Goal: Transaction & Acquisition: Obtain resource

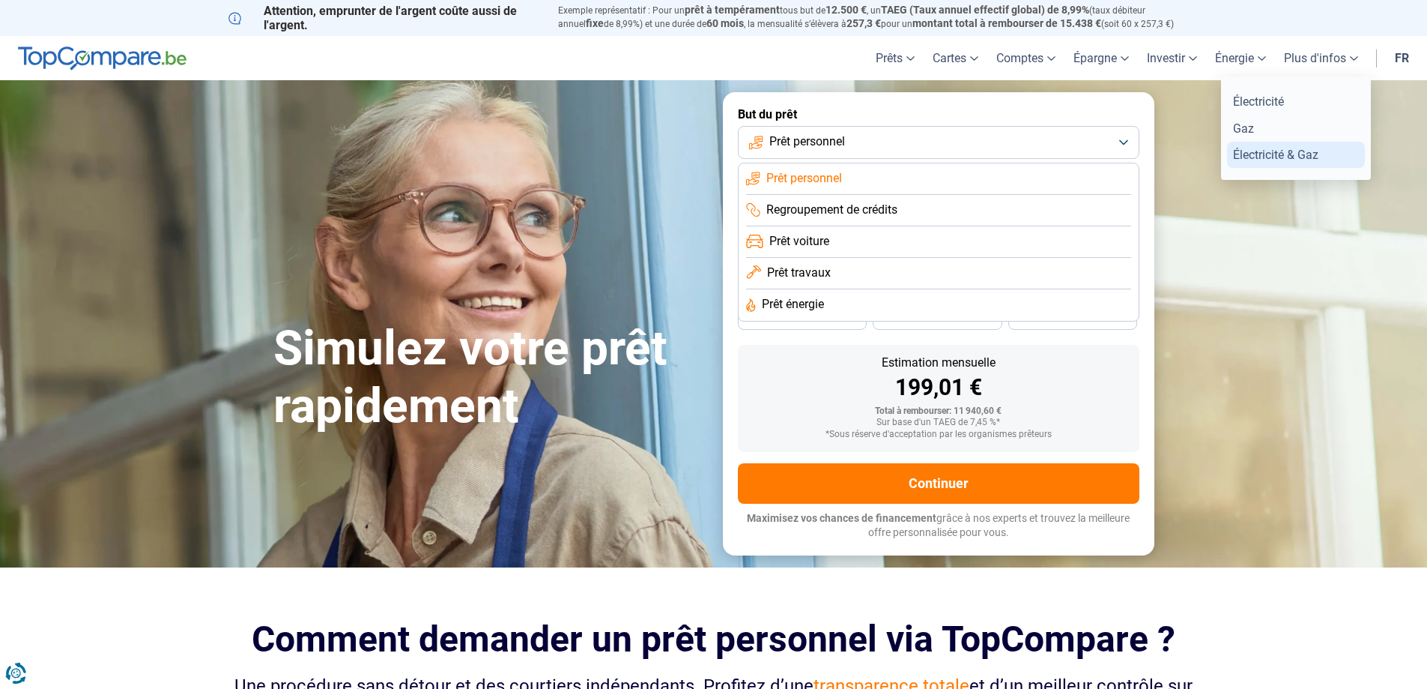
click at [1291, 154] on link "Électricité & Gaz" at bounding box center [1296, 155] width 138 height 26
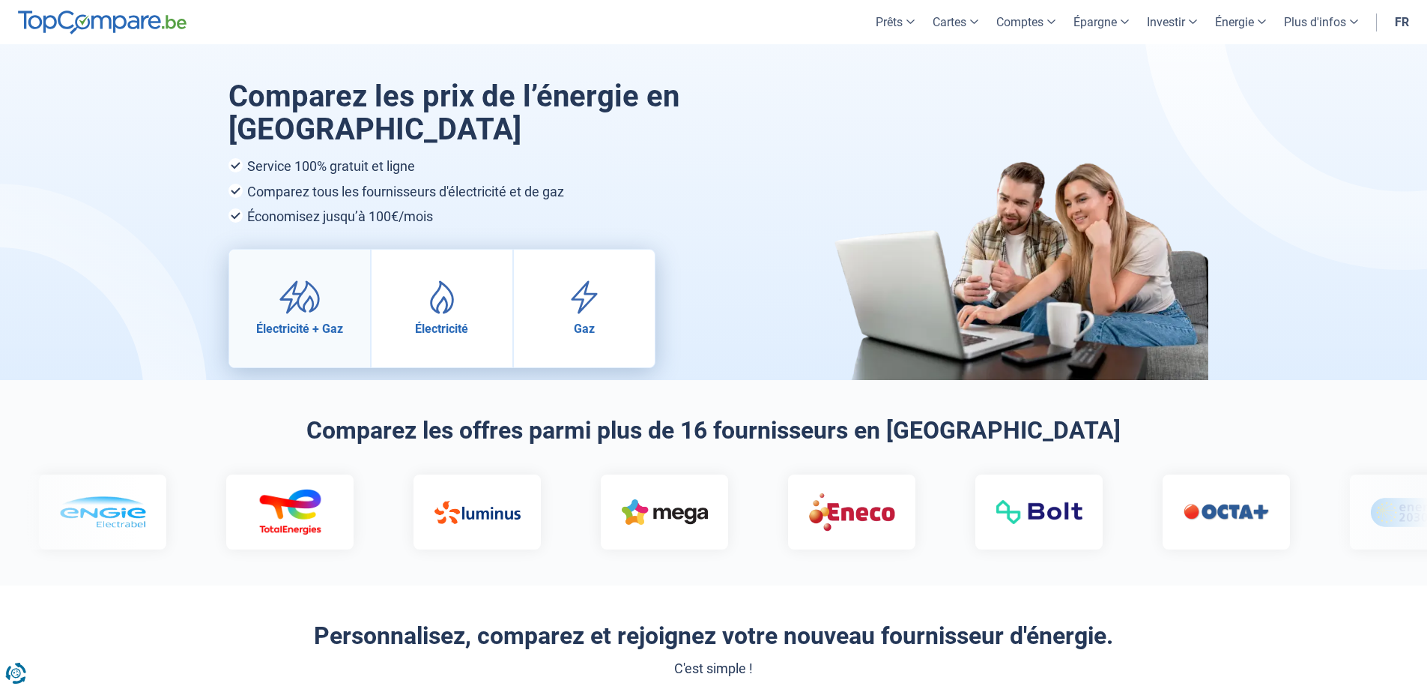
click at [295, 294] on img at bounding box center [300, 297] width 42 height 34
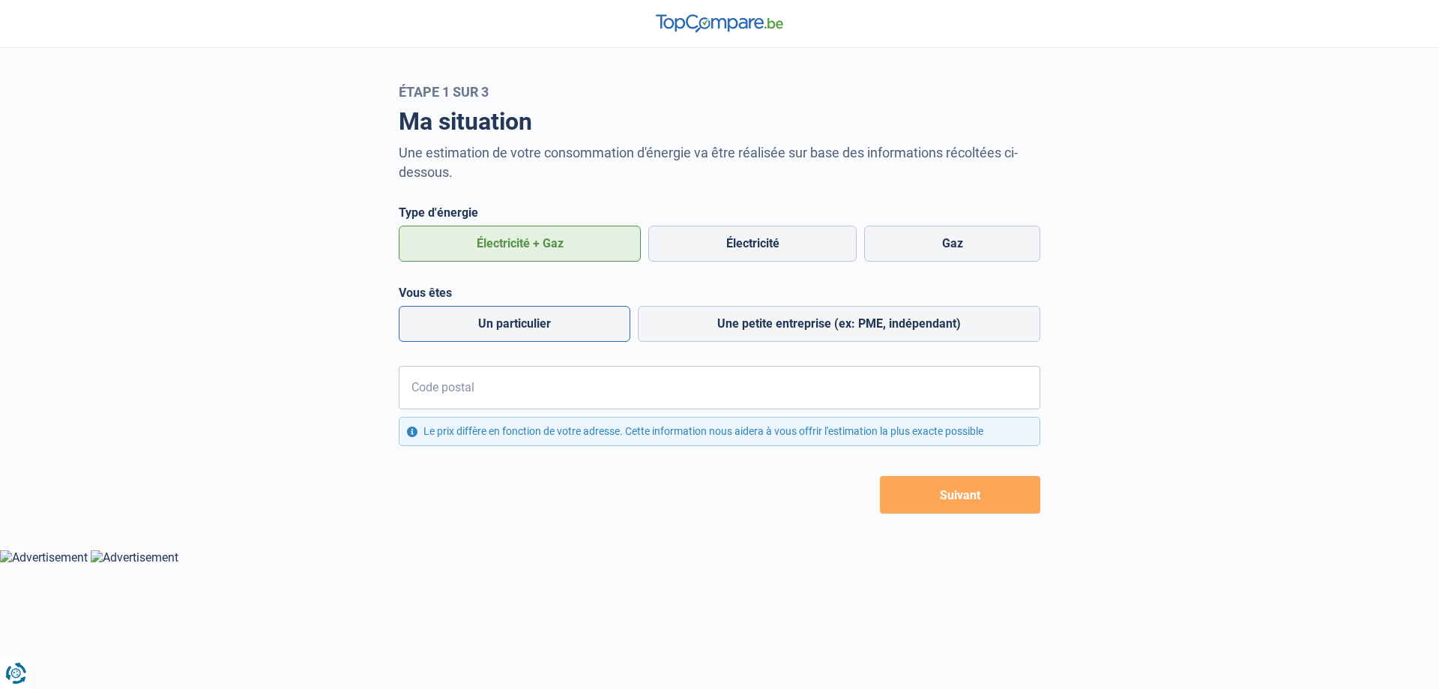
click at [573, 329] on label "Un particulier" at bounding box center [515, 324] width 232 height 36
click at [573, 329] on input "Un particulier" at bounding box center [515, 324] width 232 height 36
radio input "true"
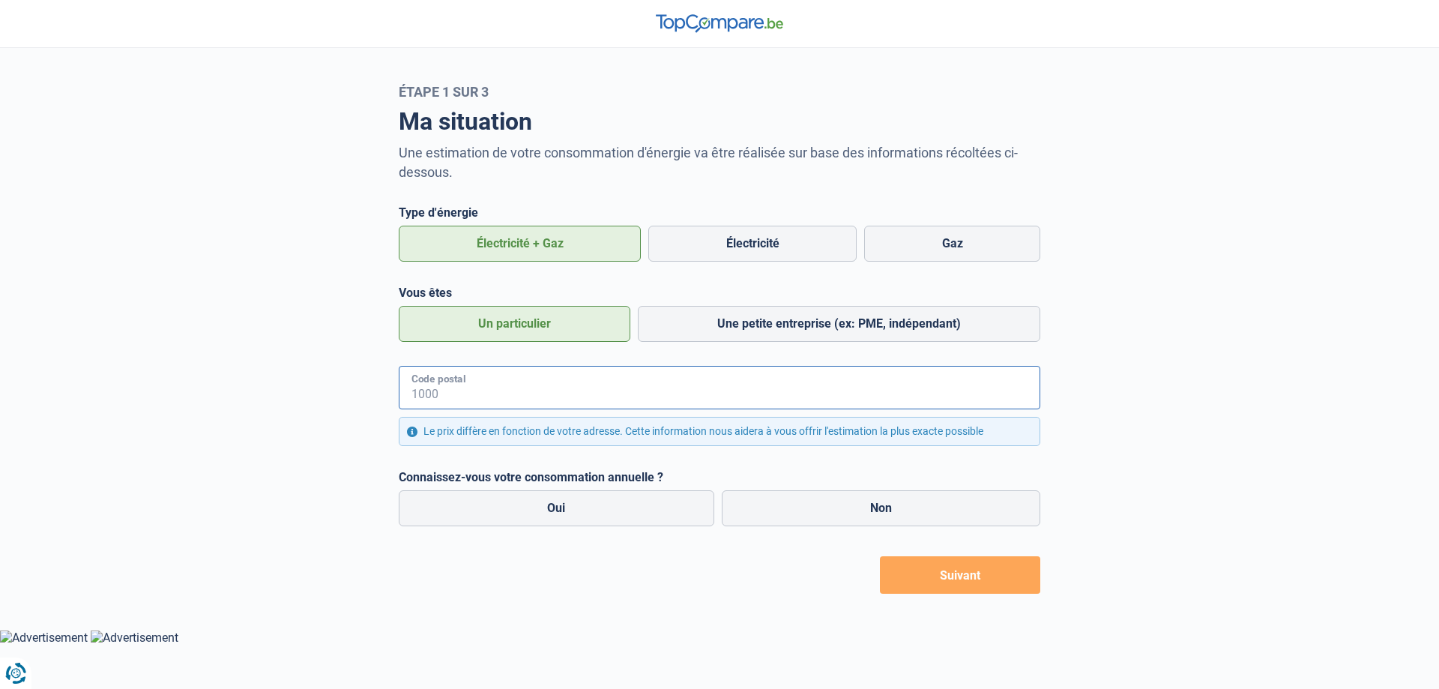
click at [592, 385] on input "Code postal" at bounding box center [719, 387] width 641 height 43
type input "1160"
click at [556, 584] on div "Retour Suivant" at bounding box center [719, 574] width 641 height 37
click at [904, 506] on label "Non" at bounding box center [881, 508] width 319 height 36
click at [904, 506] on input "Non" at bounding box center [881, 508] width 319 height 36
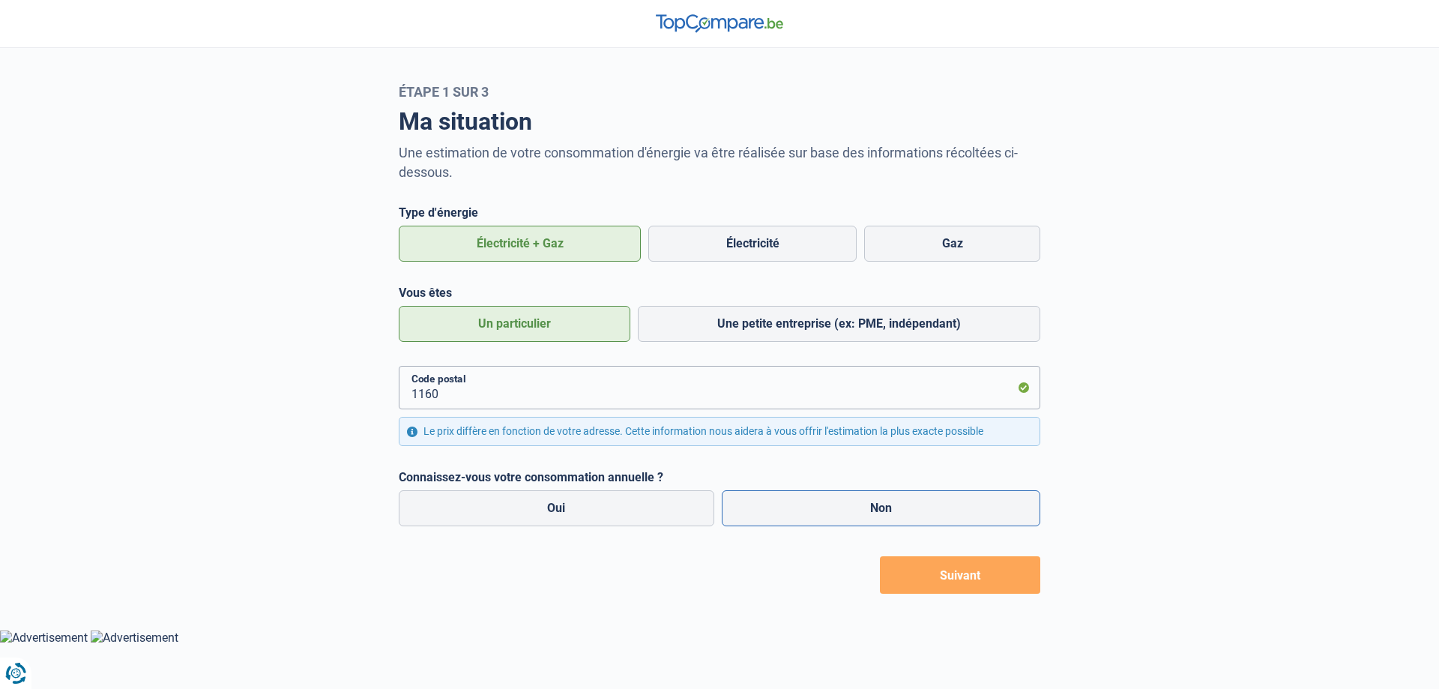
radio input "true"
radio input "false"
radio input "true"
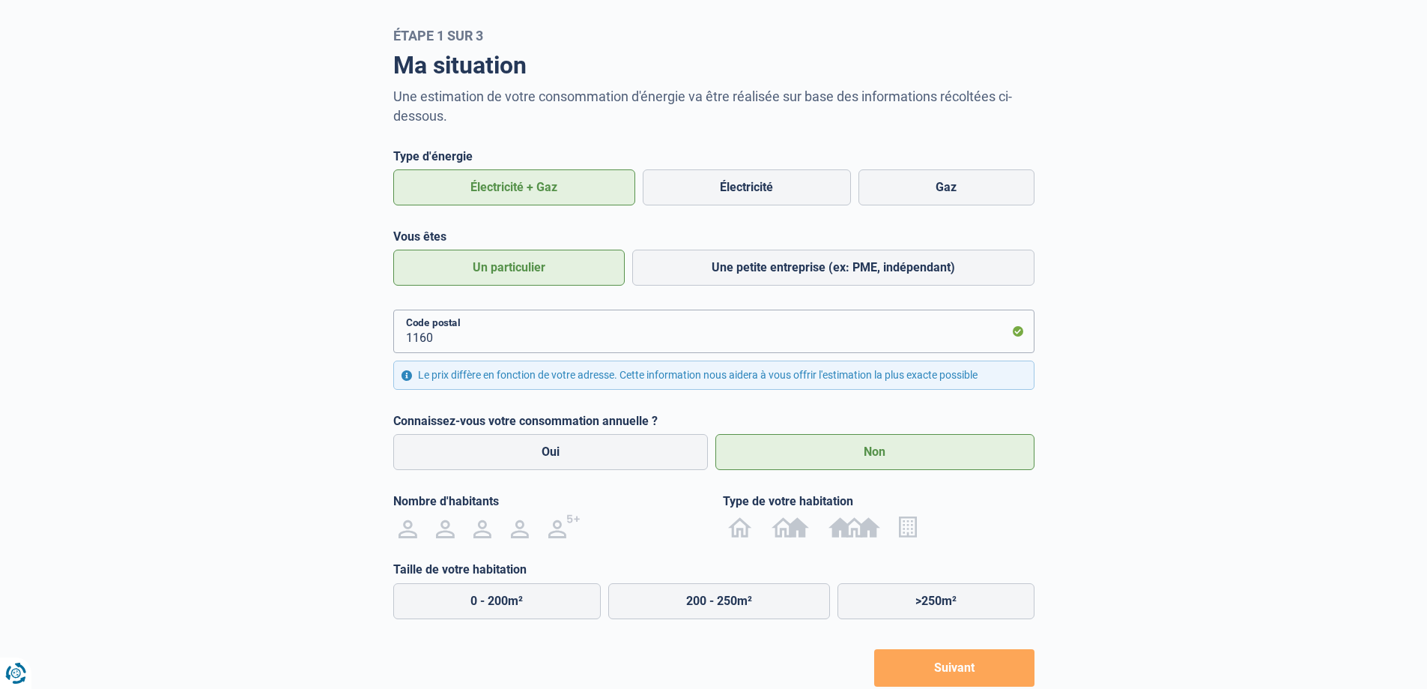
scroll to position [105, 0]
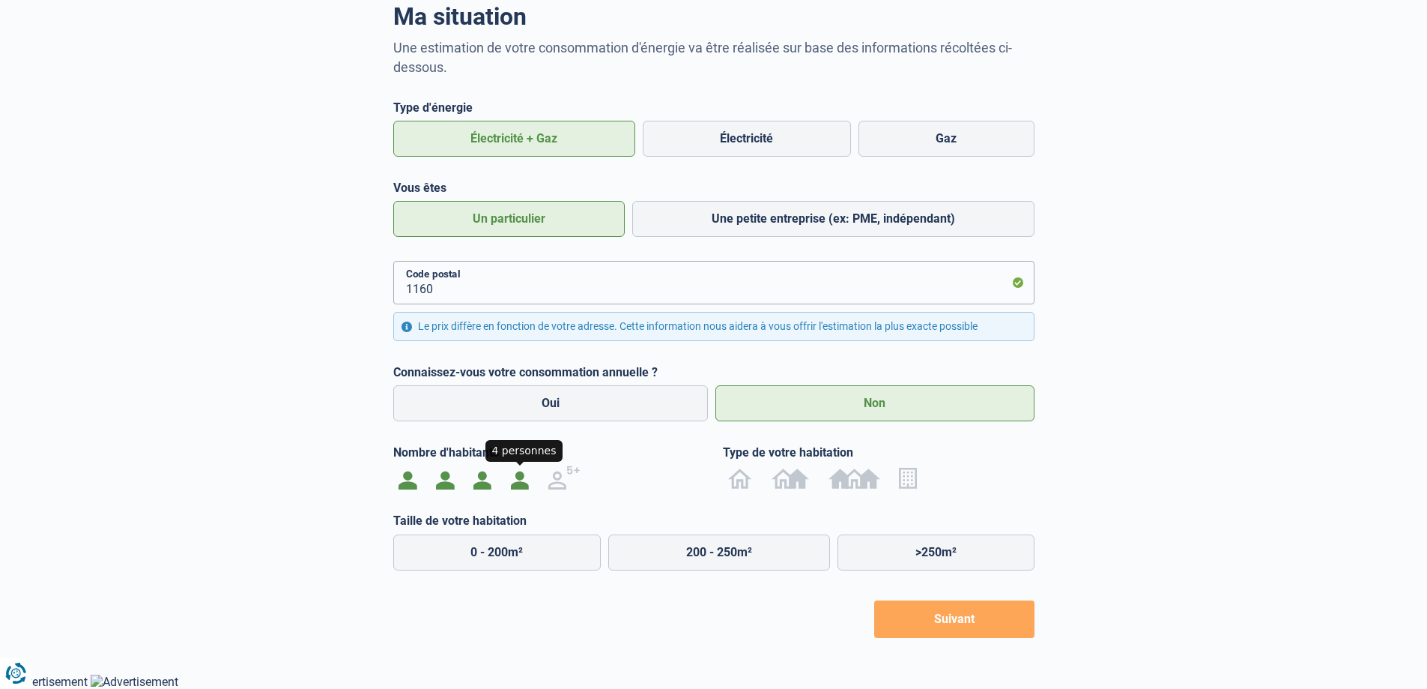
click at [519, 480] on img at bounding box center [520, 477] width 18 height 24
click at [519, 480] on input "radio" at bounding box center [519, 477] width 37 height 24
radio input "true"
click at [856, 476] on img at bounding box center [855, 477] width 52 height 24
click at [856, 476] on input "radio" at bounding box center [854, 477] width 71 height 24
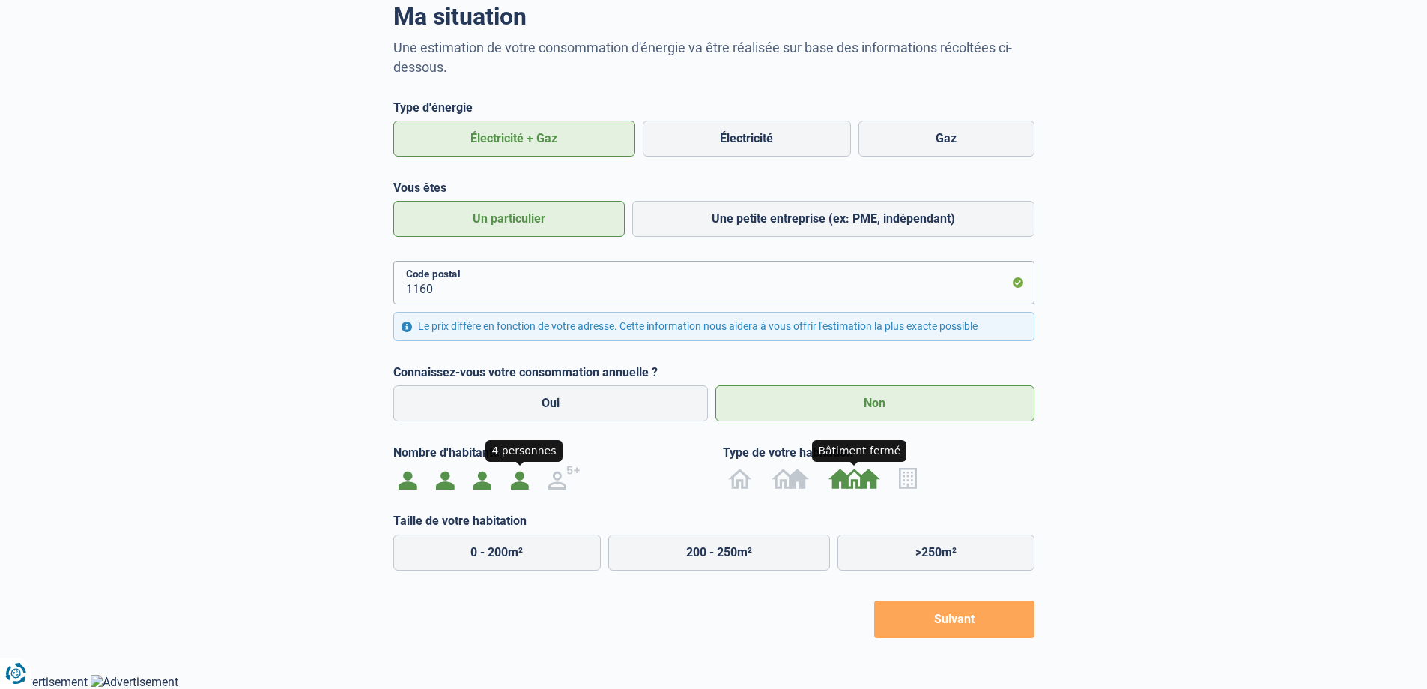
radio input "true"
click at [714, 556] on label "125 - 200m²" at bounding box center [719, 552] width 222 height 36
click at [714, 556] on input "125 - 200m²" at bounding box center [719, 552] width 222 height 36
radio input "true"
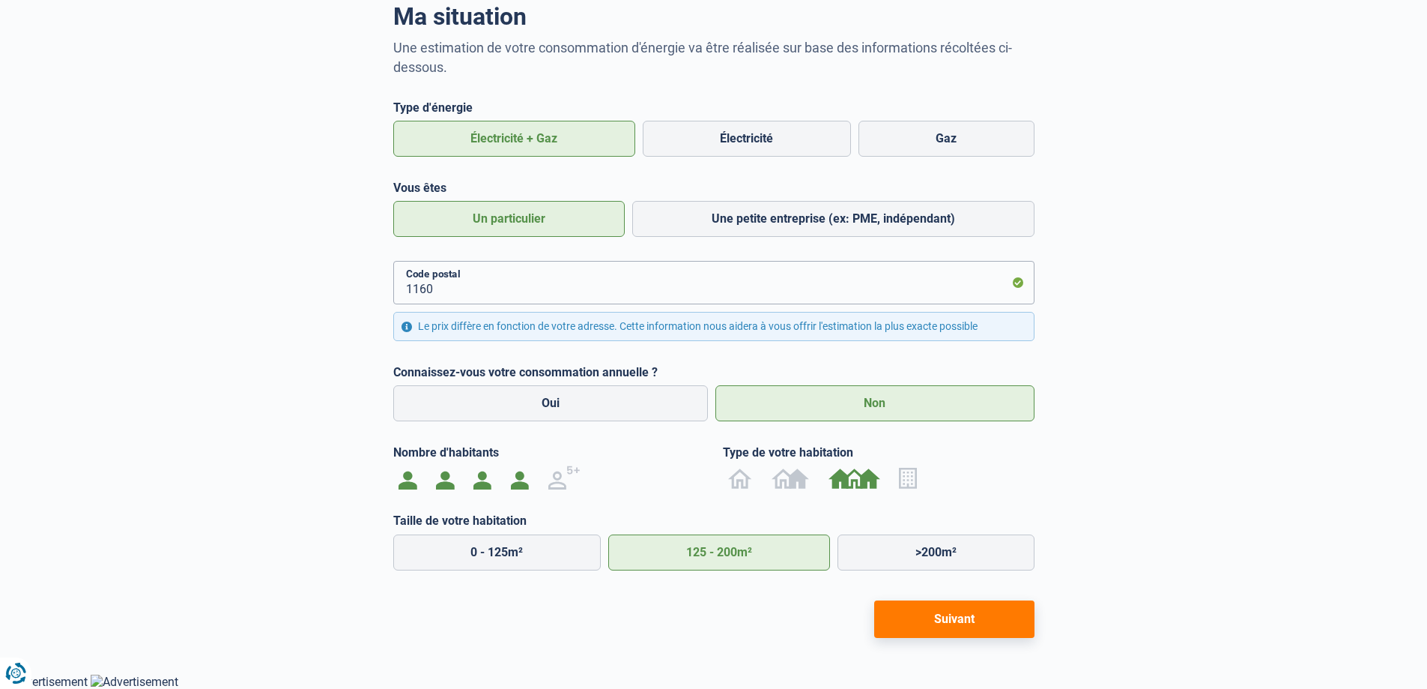
click at [948, 614] on button "Suivant" at bounding box center [954, 618] width 160 height 37
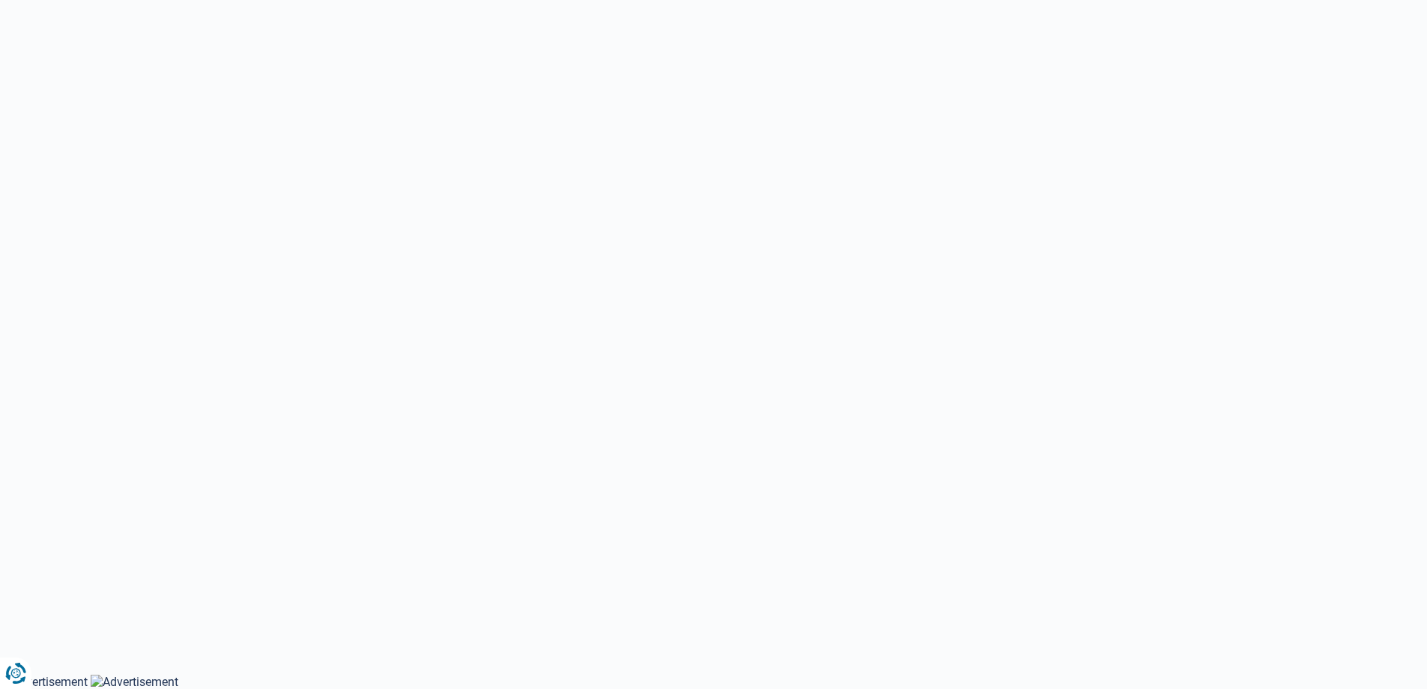
select select "Type de compteur"
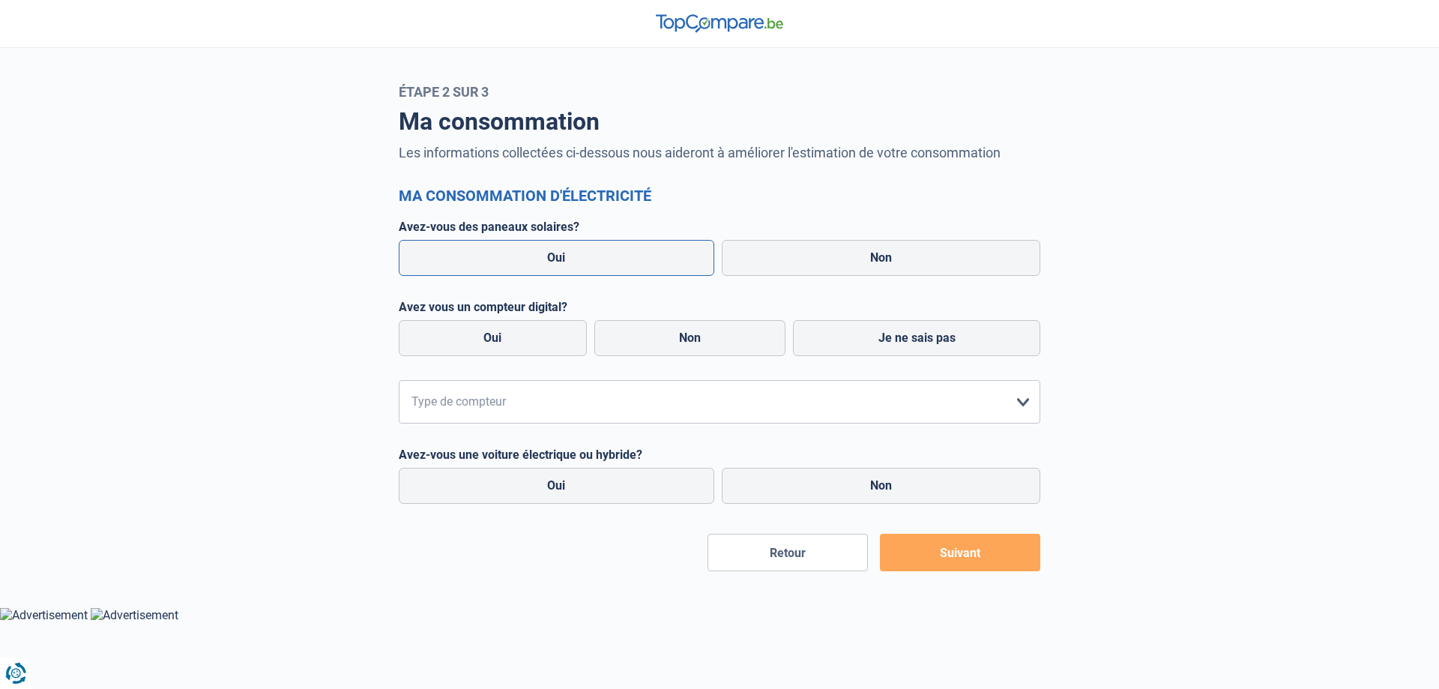
click at [647, 263] on label "Oui" at bounding box center [556, 258] width 315 height 36
click at [647, 263] on input "Oui" at bounding box center [556, 258] width 315 height 36
radio input "true"
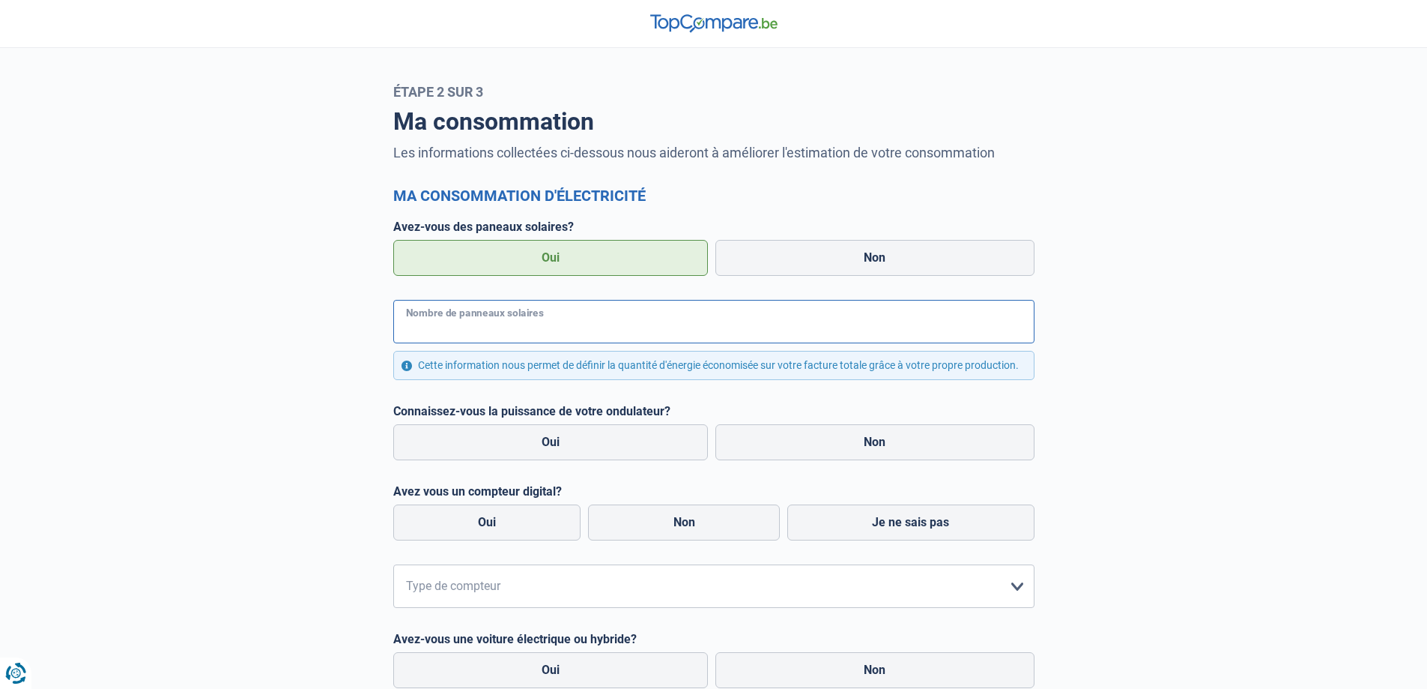
click at [585, 316] on input "Nombre de panneaux solaires" at bounding box center [713, 321] width 641 height 43
type input "9"
click at [1207, 340] on div "Ma consommation Les informations collectées ci-dessous nous aideront à améliore…" at bounding box center [714, 428] width 989 height 656
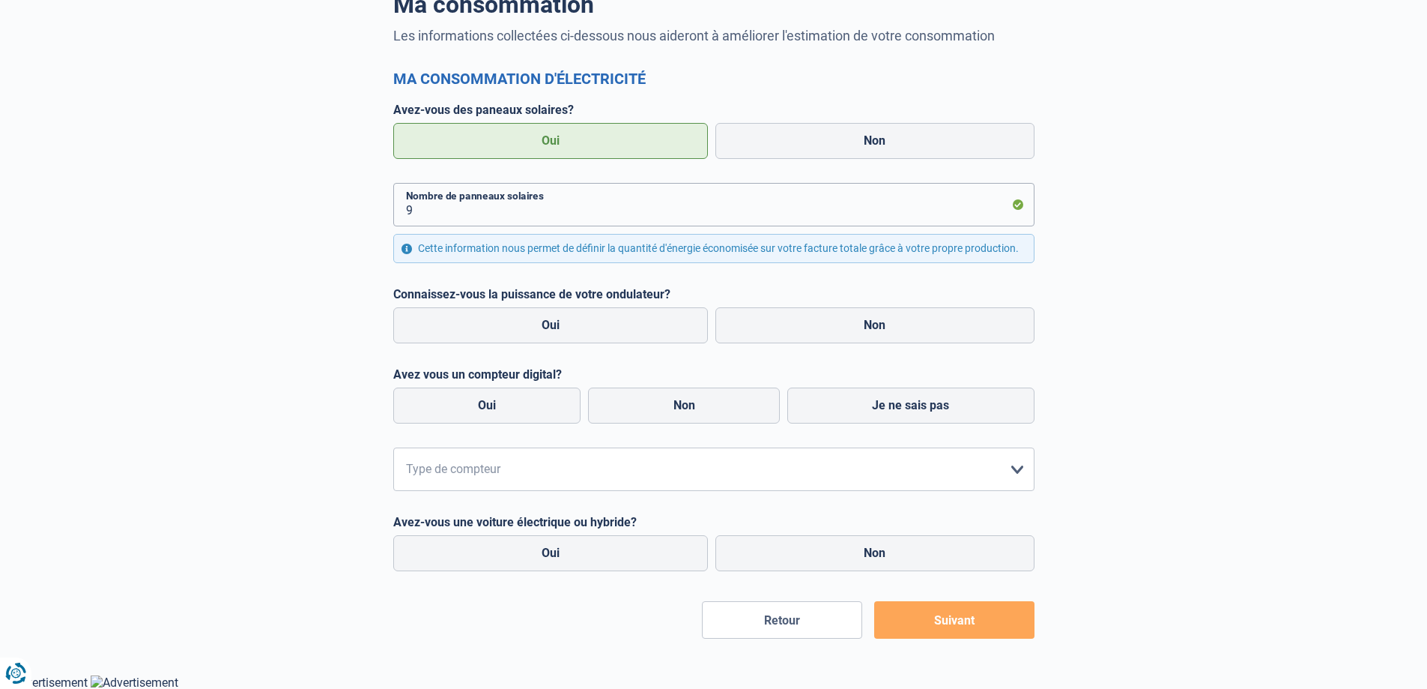
scroll to position [118, 0]
click at [825, 333] on label "Non" at bounding box center [875, 324] width 319 height 36
click at [825, 333] on input "Non" at bounding box center [875, 324] width 319 height 36
radio input "true"
radio input "false"
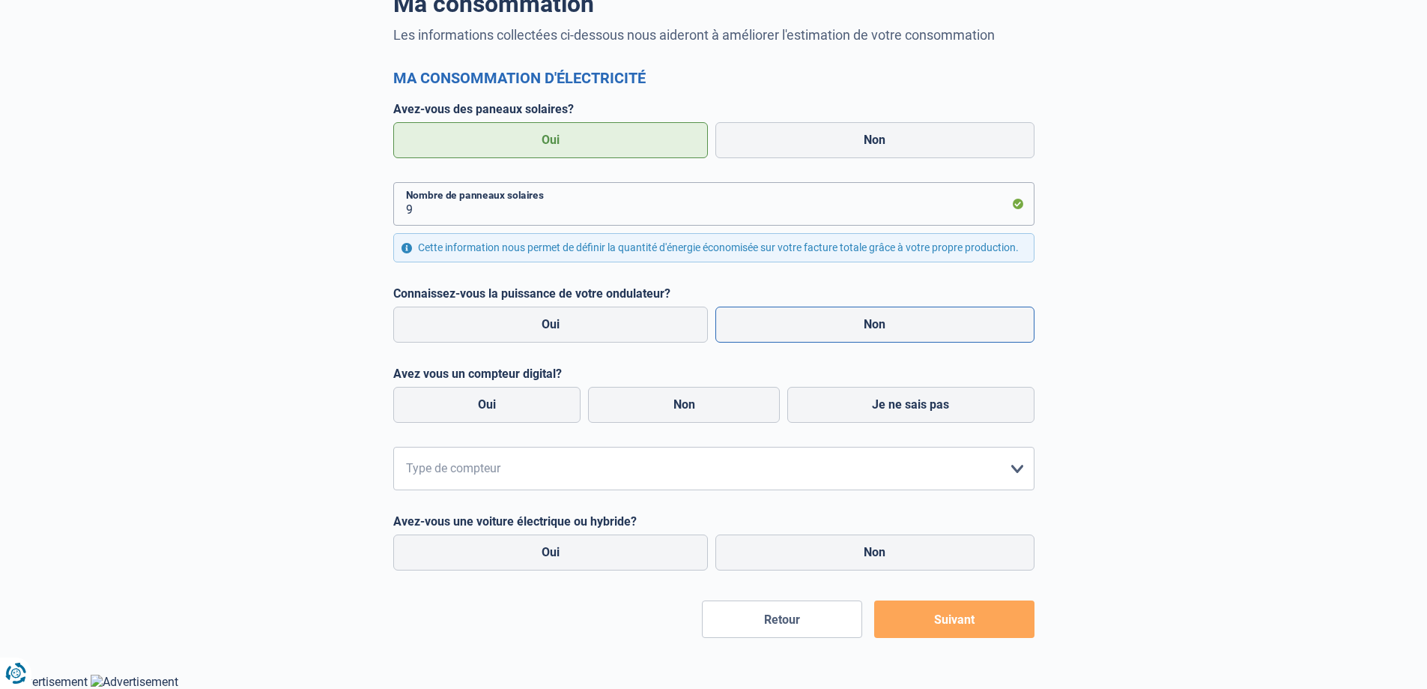
radio input "true"
click at [524, 405] on label "Oui" at bounding box center [487, 405] width 188 height 36
click at [524, 405] on input "Oui" at bounding box center [487, 405] width 188 height 36
radio input "true"
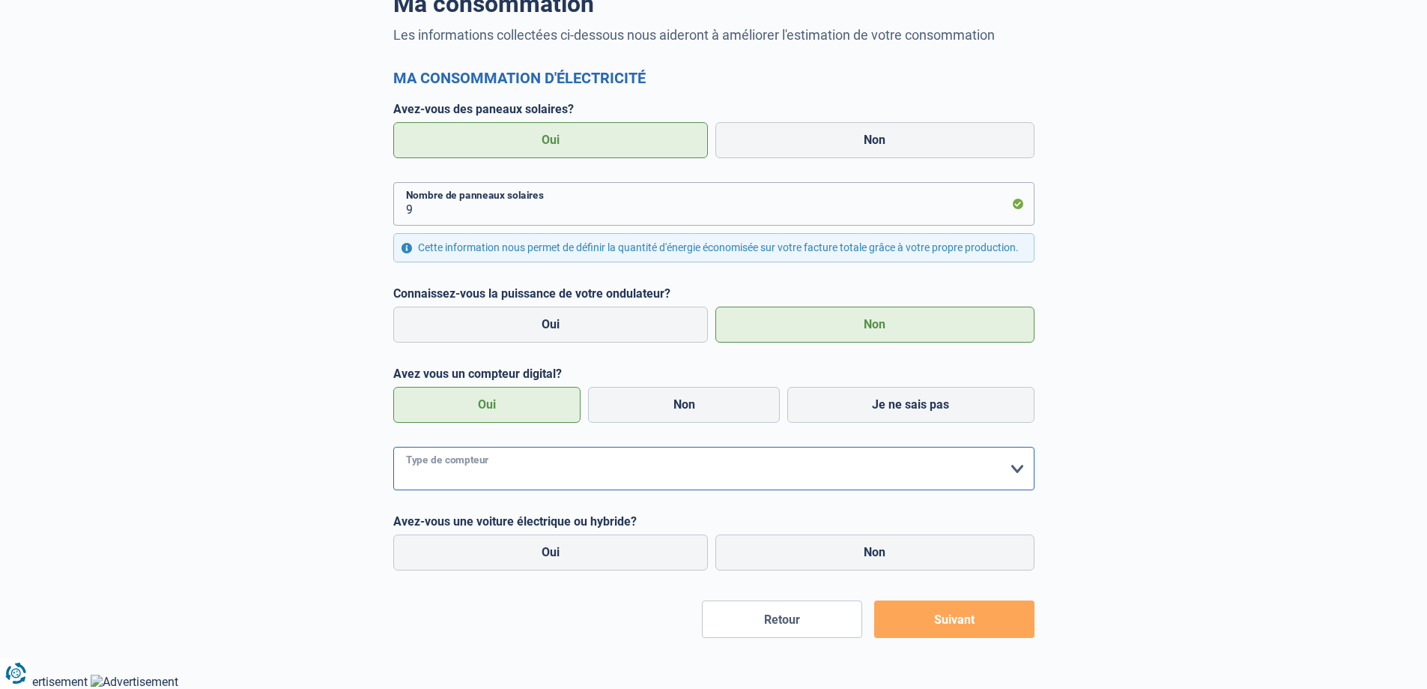
click at [504, 471] on select "form.selectOption Mono-horaire Bi-horaire Mono-horaire + exclusif nuit Bi-horai…" at bounding box center [713, 468] width 641 height 43
select select "day_single_rate"
click at [393, 447] on select "form.selectOption Mono-horaire Bi-horaire Mono-horaire + exclusif nuit Bi-horai…" at bounding box center [713, 468] width 641 height 43
click at [797, 555] on label "Non" at bounding box center [875, 552] width 319 height 36
click at [797, 555] on input "Non" at bounding box center [875, 552] width 319 height 36
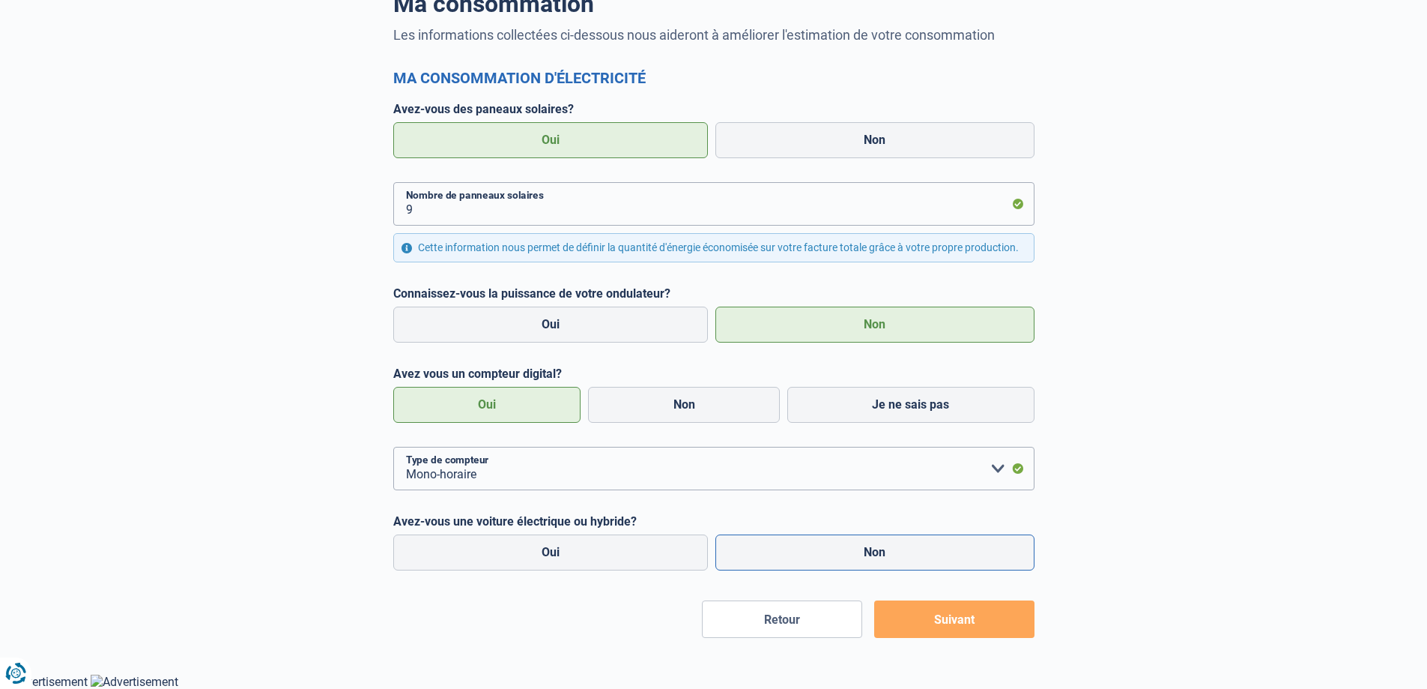
radio input "true"
radio input "false"
radio input "true"
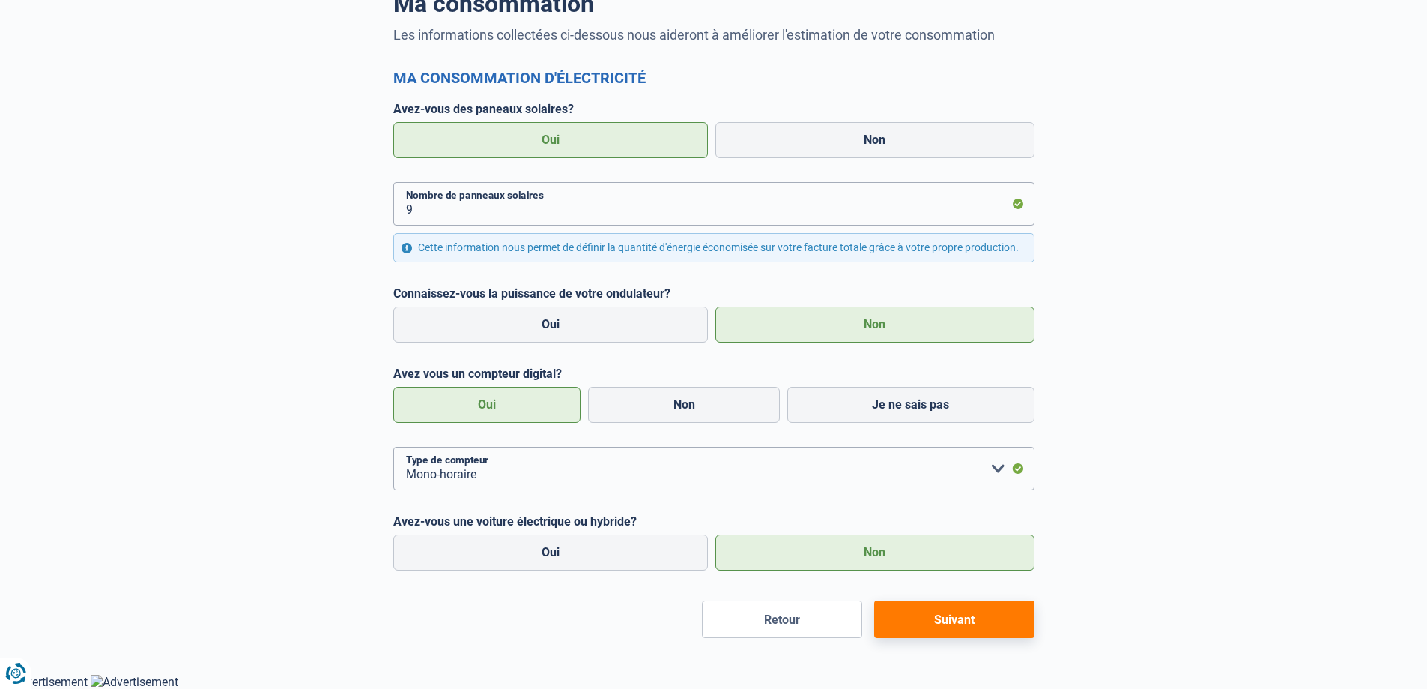
click at [927, 610] on button "Suivant" at bounding box center [954, 618] width 160 height 37
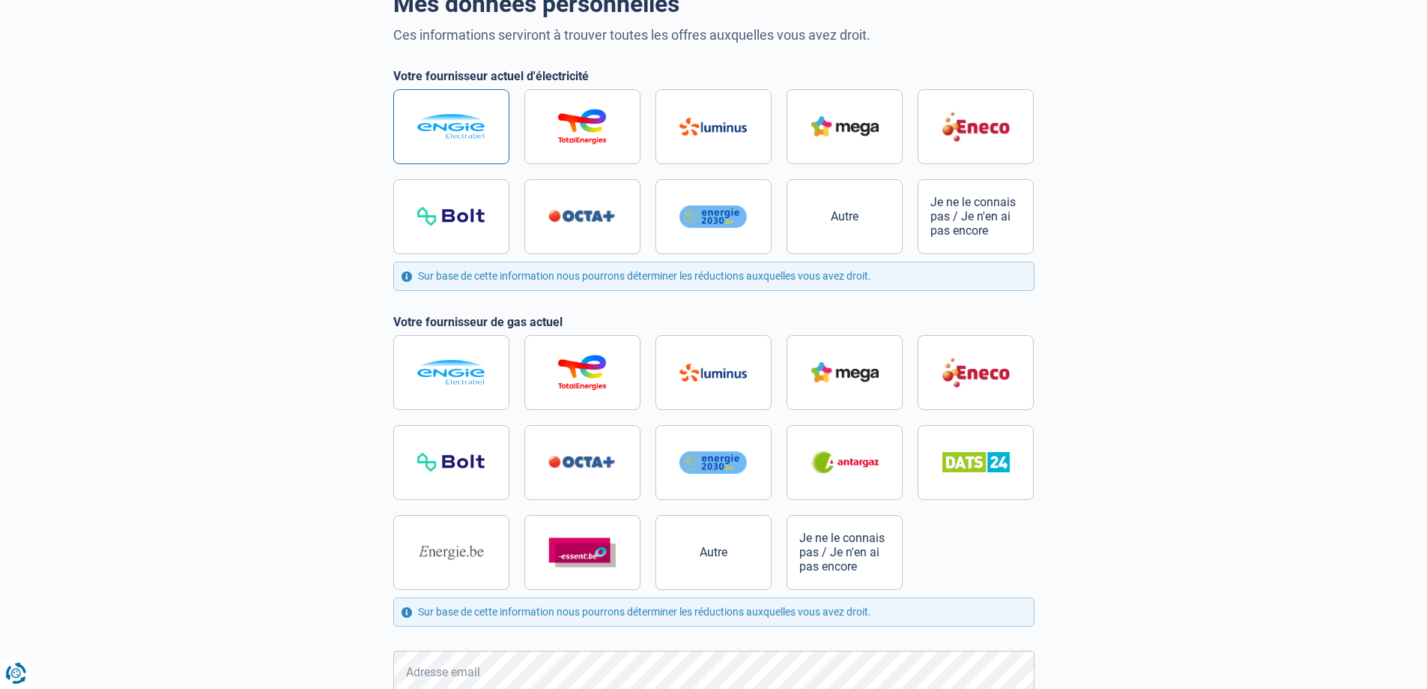
click at [443, 126] on img at bounding box center [450, 126] width 67 height 25
click at [443, 126] on input "radio" at bounding box center [713, 171] width 641 height 165
radio input "true"
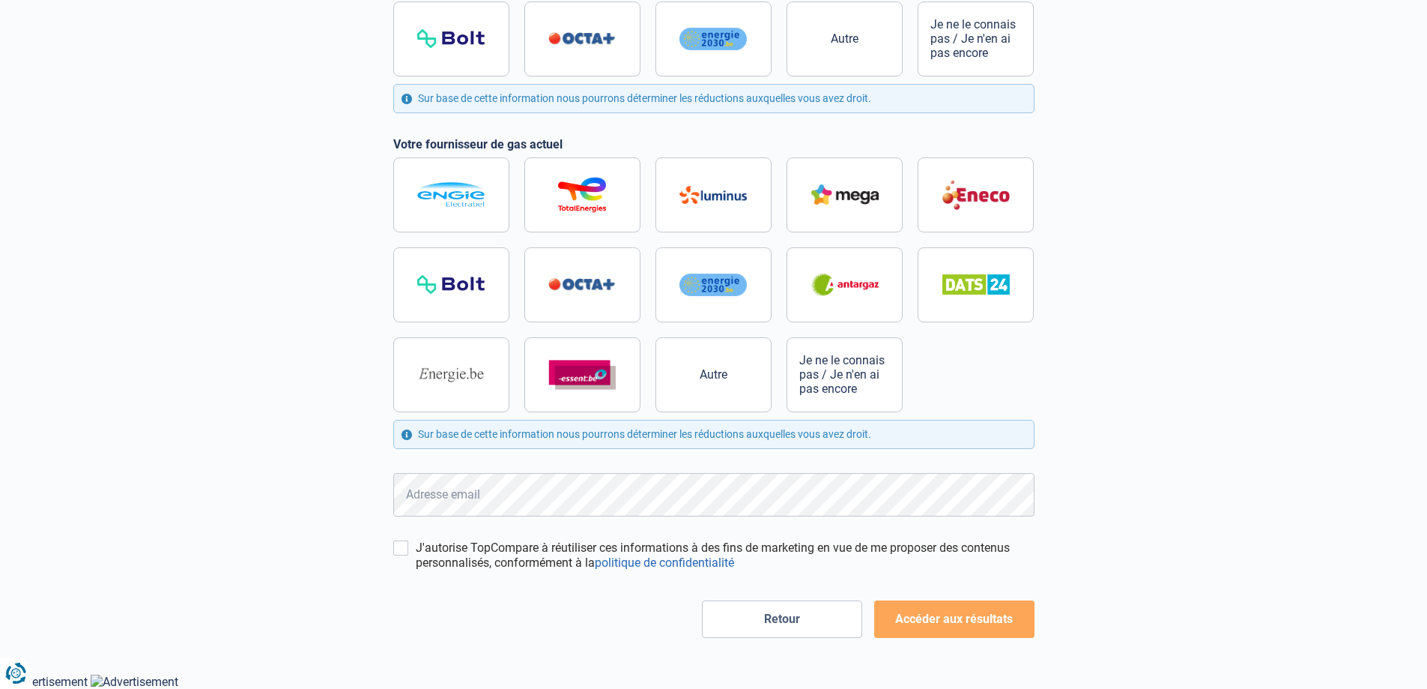
scroll to position [170, 0]
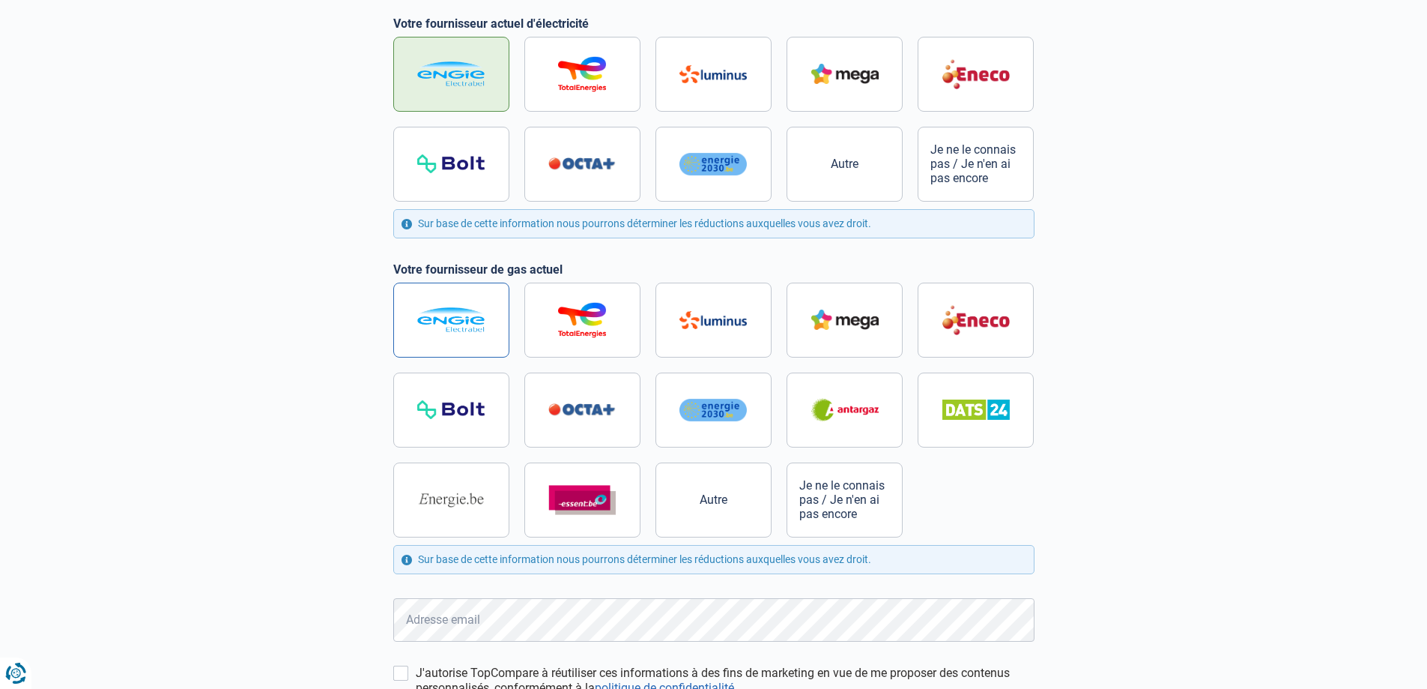
click at [461, 303] on label at bounding box center [451, 319] width 116 height 75
click at [461, 303] on input "radio" at bounding box center [713, 409] width 641 height 255
radio input "true"
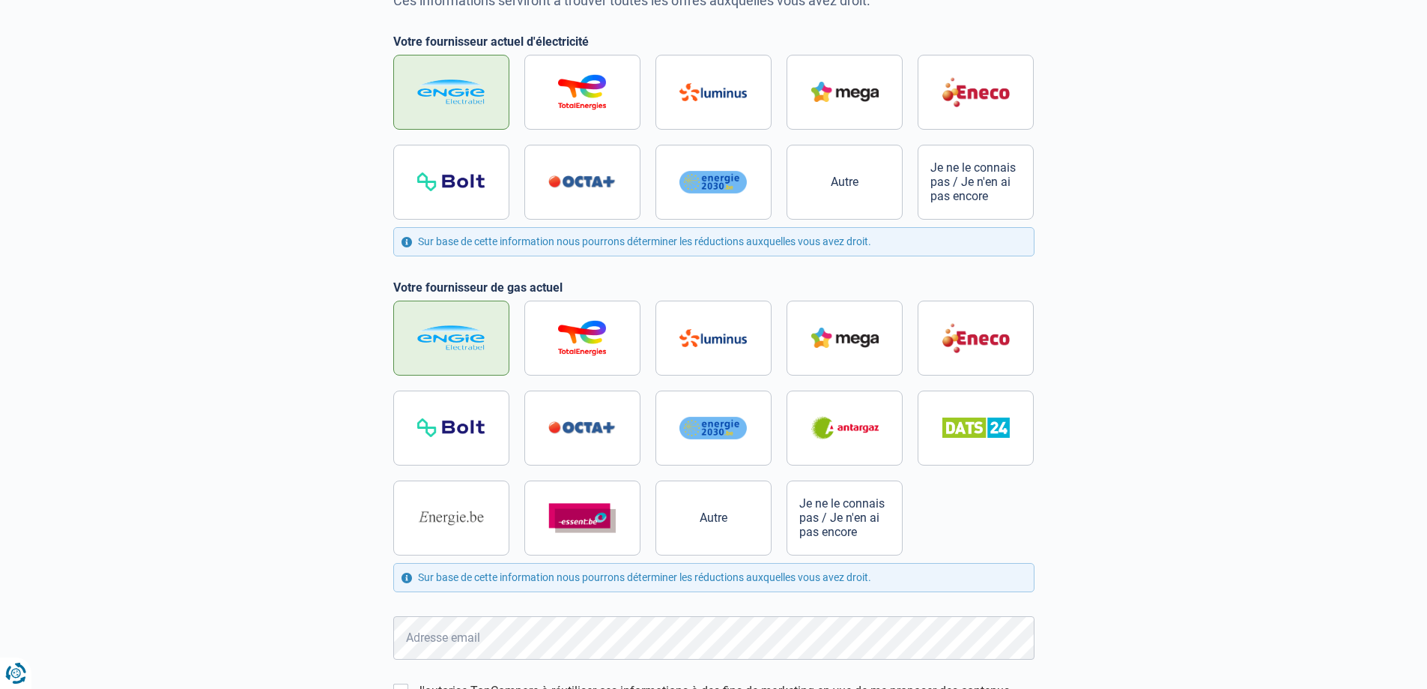
scroll to position [295, 0]
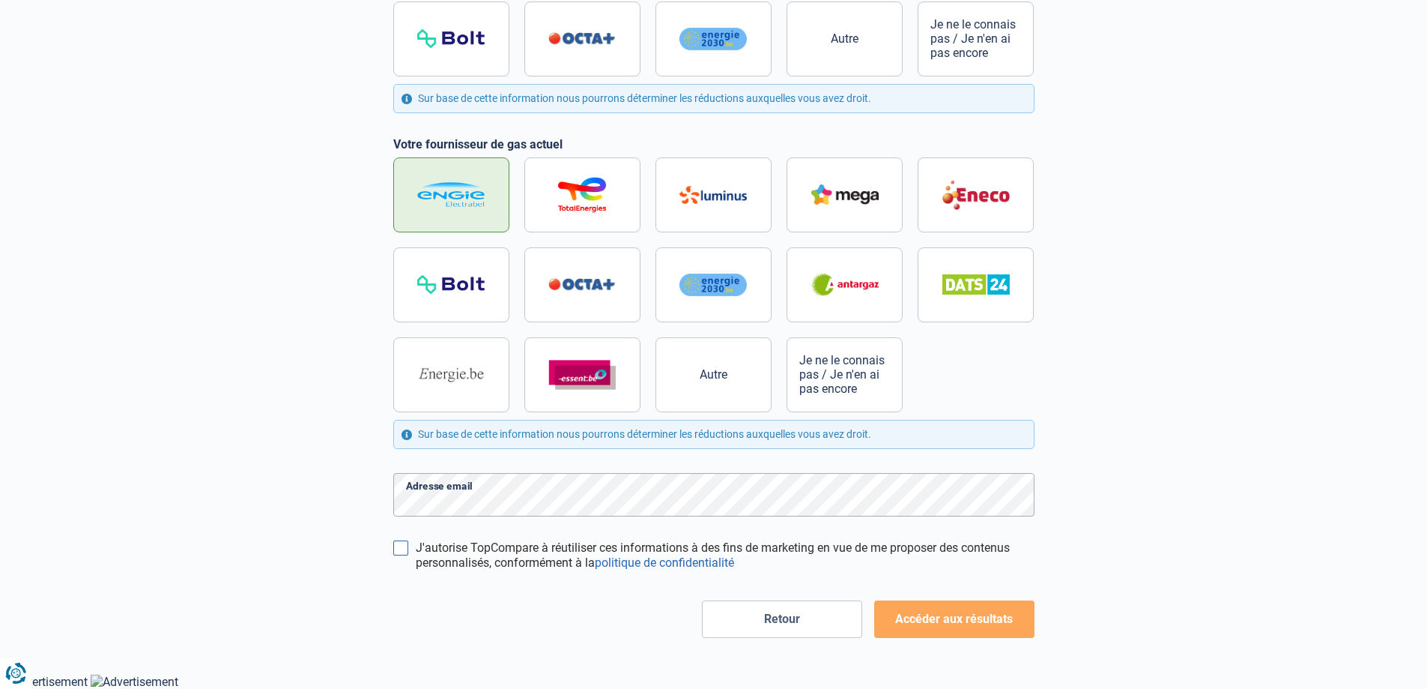
click at [401, 544] on input "J'autorise TopCompare à réutiliser ces informations à des fins de marketing en …" at bounding box center [400, 547] width 15 height 15
checkbox input "true"
click at [964, 623] on button "Accéder aux résultats" at bounding box center [954, 618] width 160 height 37
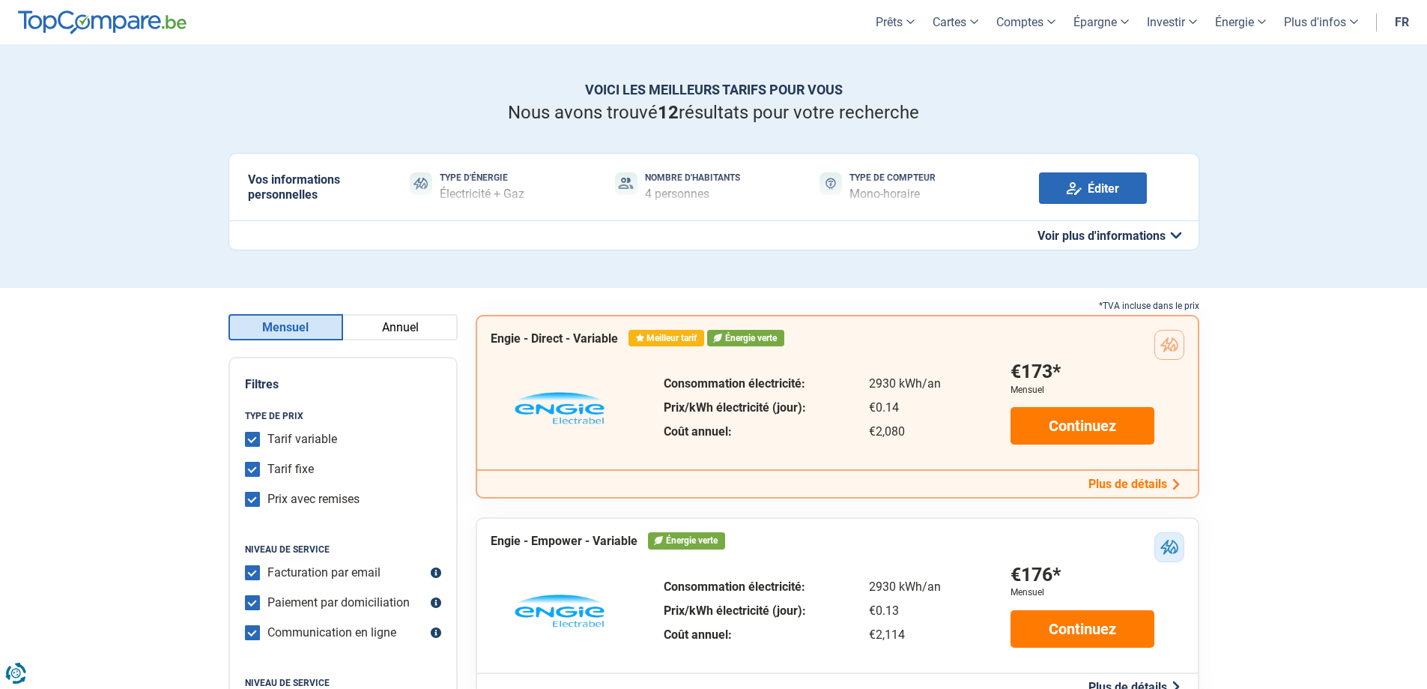
click at [256, 438] on input "Tarif variable" at bounding box center [252, 439] width 15 height 15
checkbox input "false"
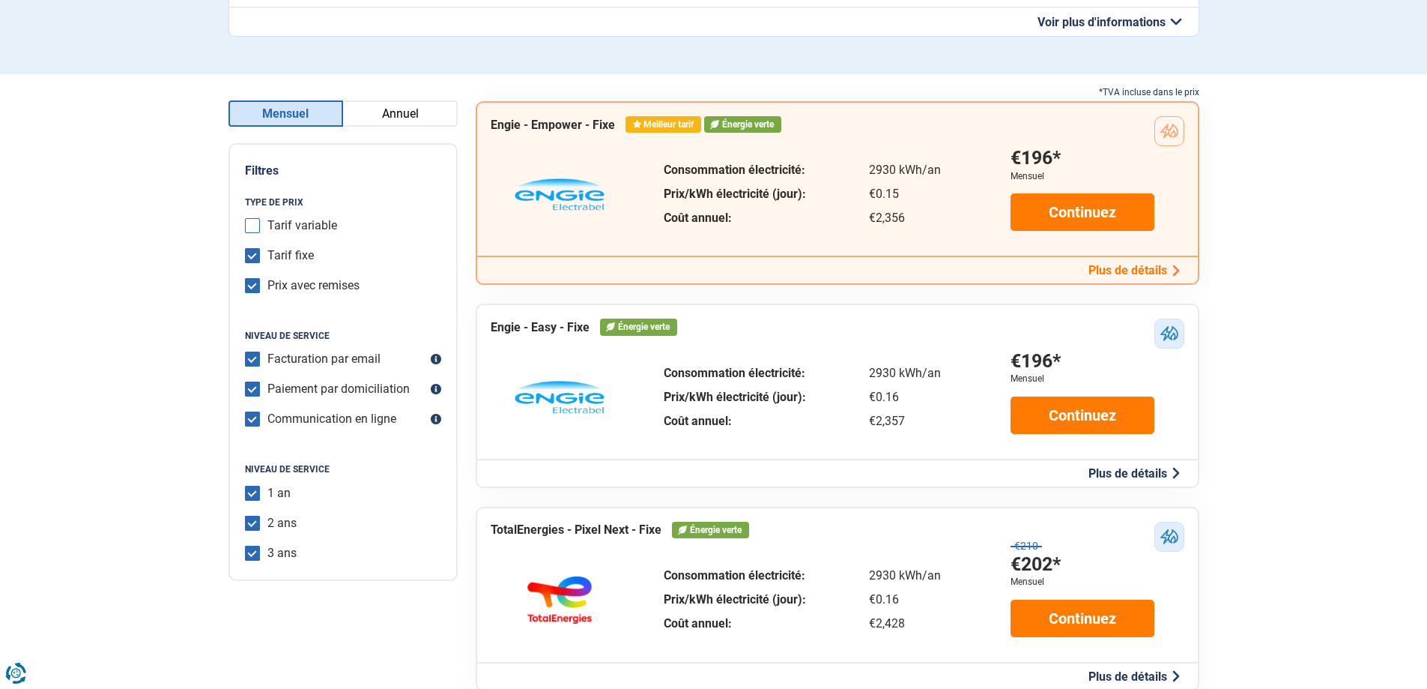
scroll to position [250, 0]
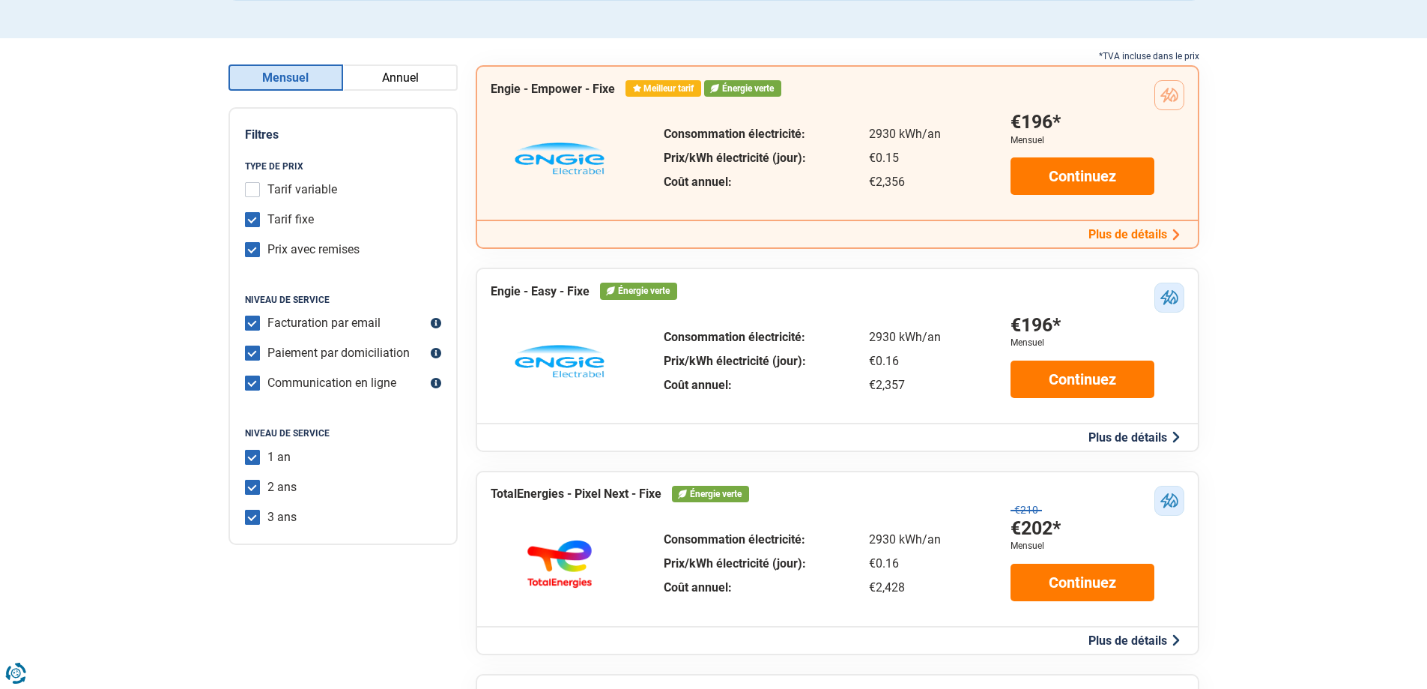
click at [268, 351] on label "Paiement par domiciliation" at bounding box center [339, 352] width 142 height 15
click at [250, 351] on input "Paiement par domiciliation" at bounding box center [252, 352] width 15 height 15
checkbox input "false"
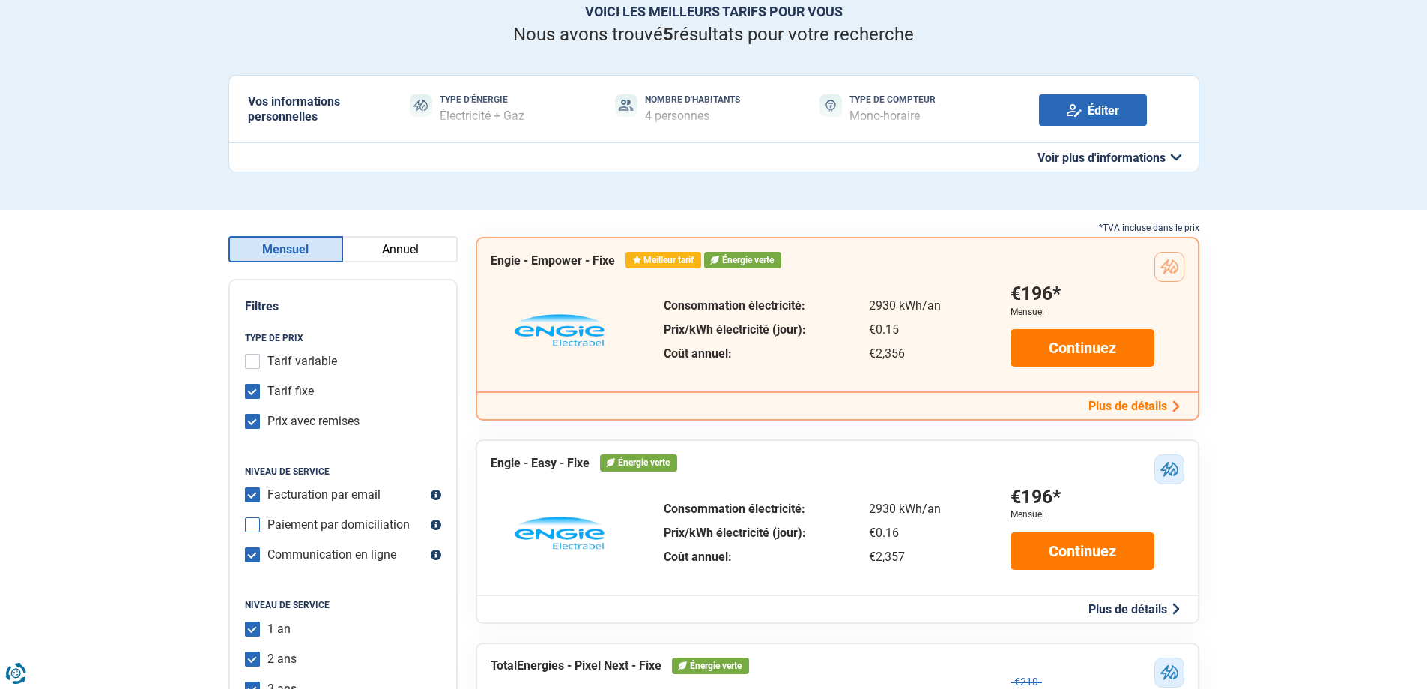
scroll to position [125, 0]
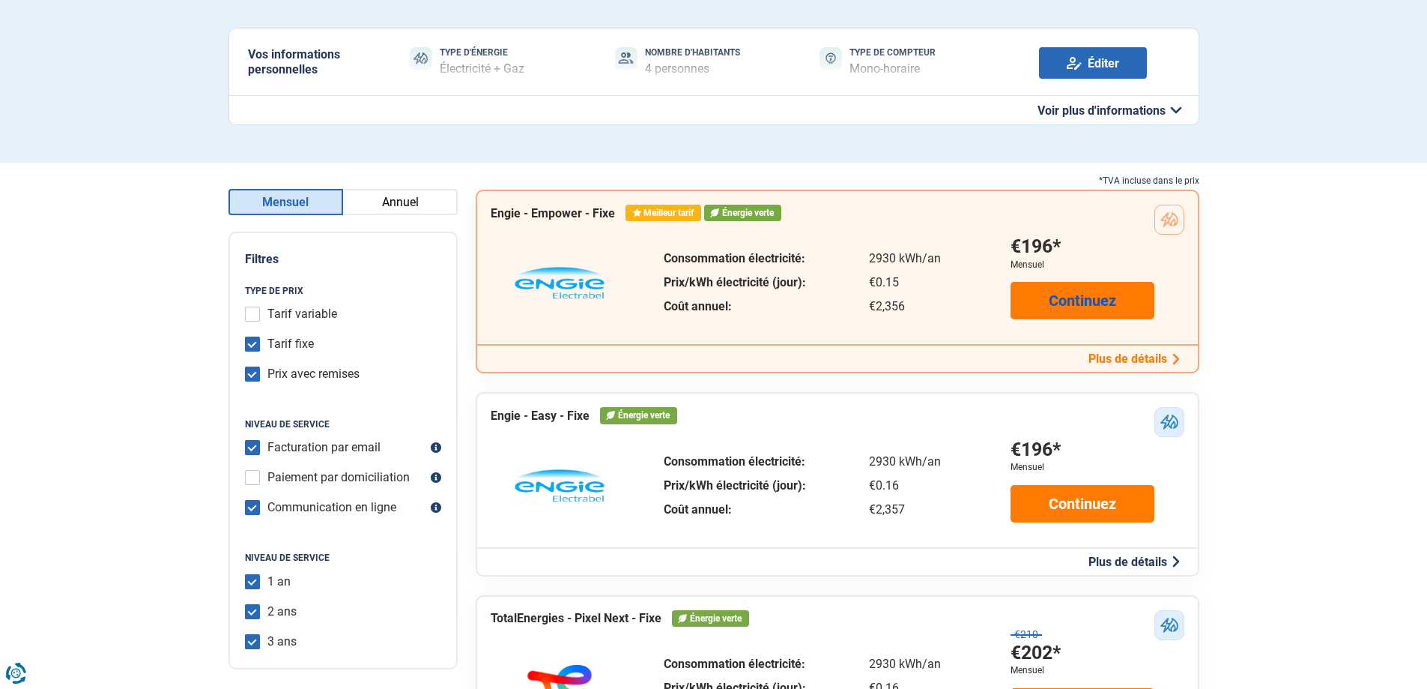
click at [1110, 303] on link "Continuez" at bounding box center [1083, 300] width 144 height 37
click at [254, 380] on input "Prix avec remises" at bounding box center [252, 373] width 15 height 15
checkbox input "false"
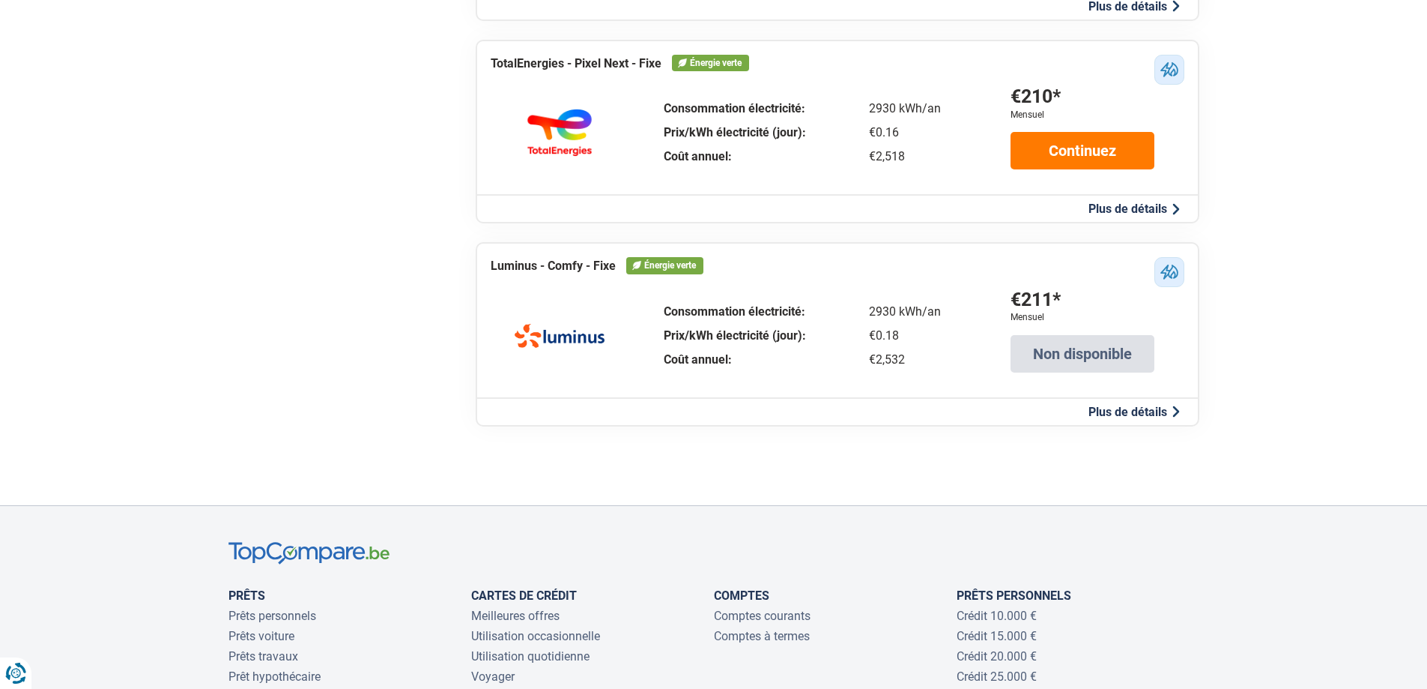
scroll to position [749, 0]
